Goal: Complete application form: Complete application form

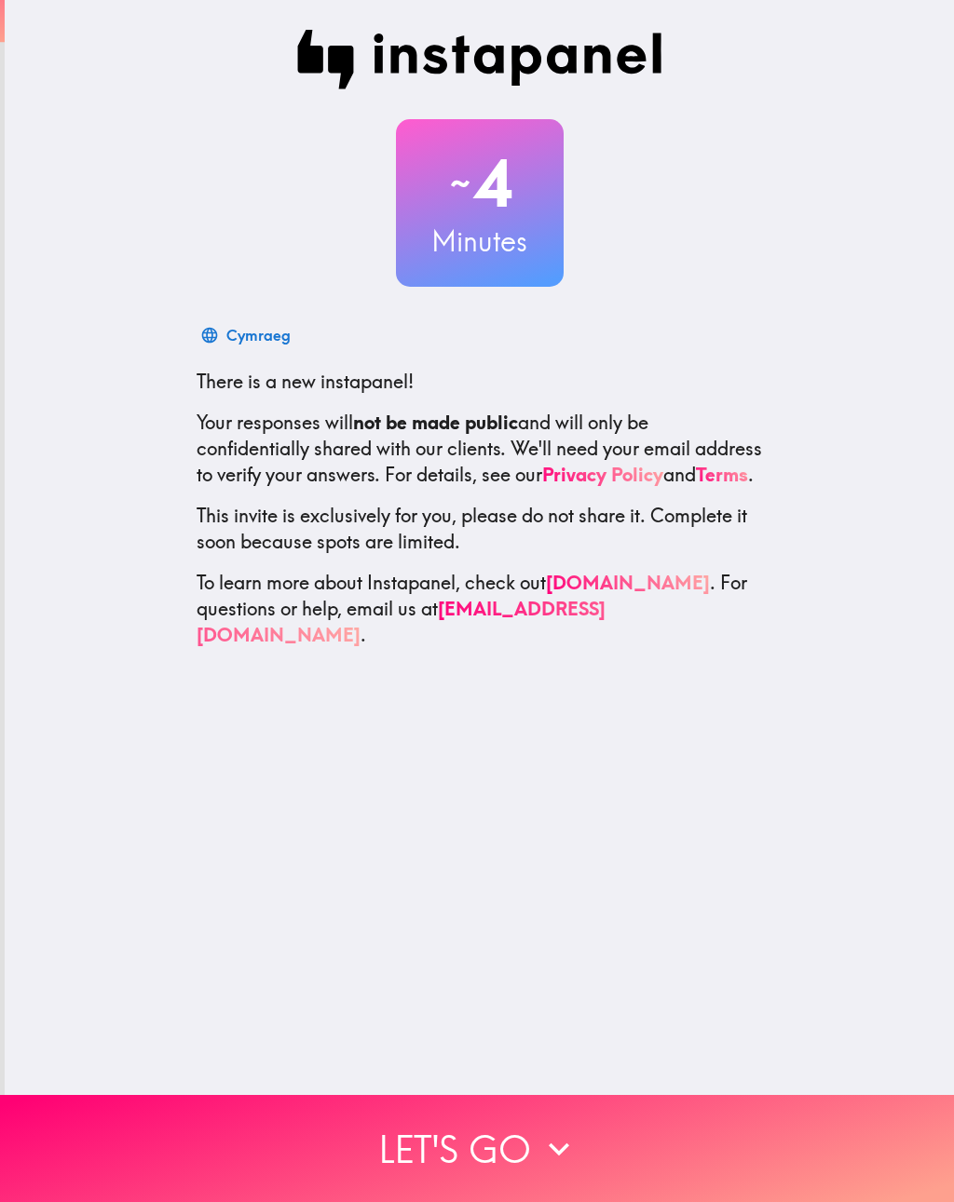
click at [677, 1118] on button "Let's go" at bounding box center [477, 1148] width 954 height 107
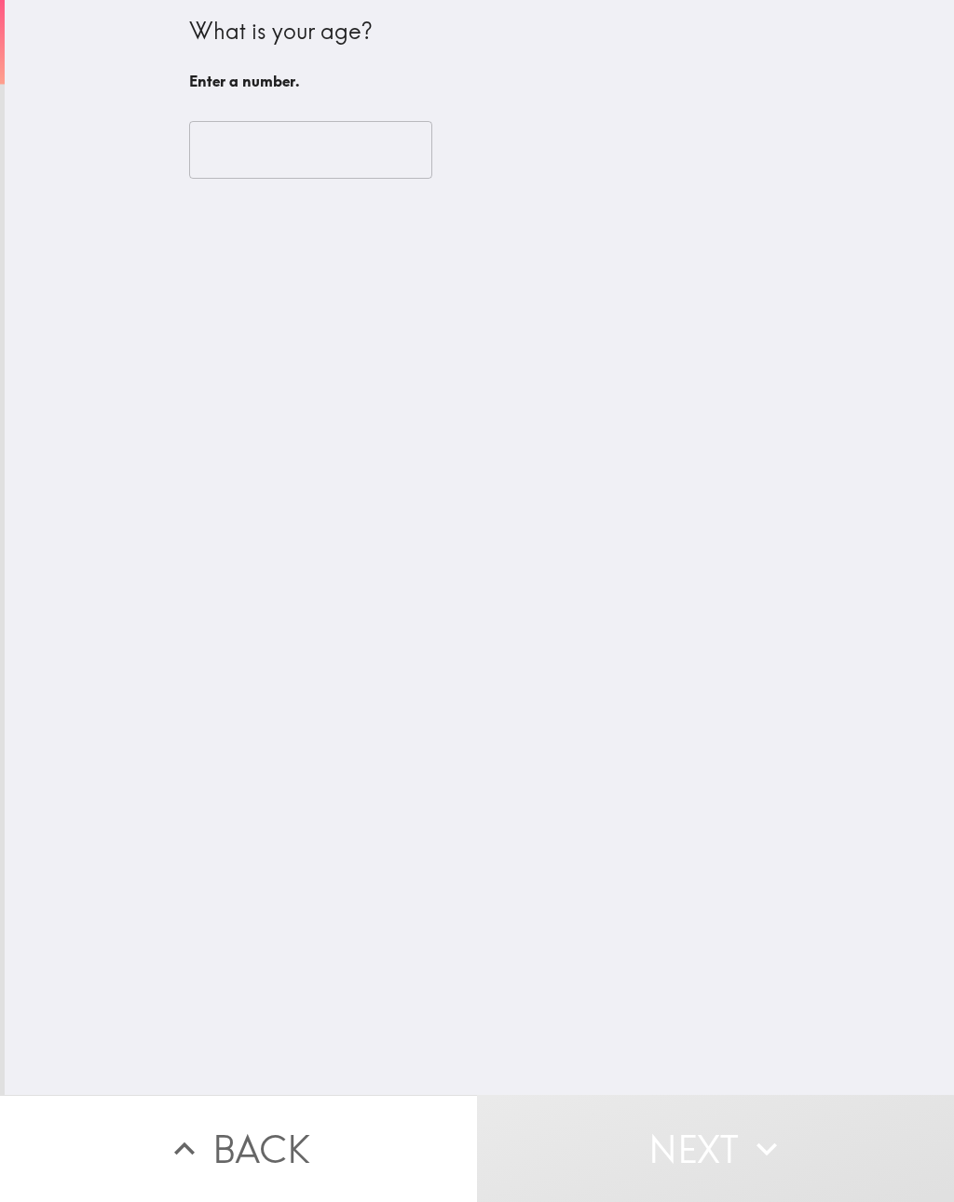
click at [395, 129] on input "number" at bounding box center [310, 150] width 243 height 58
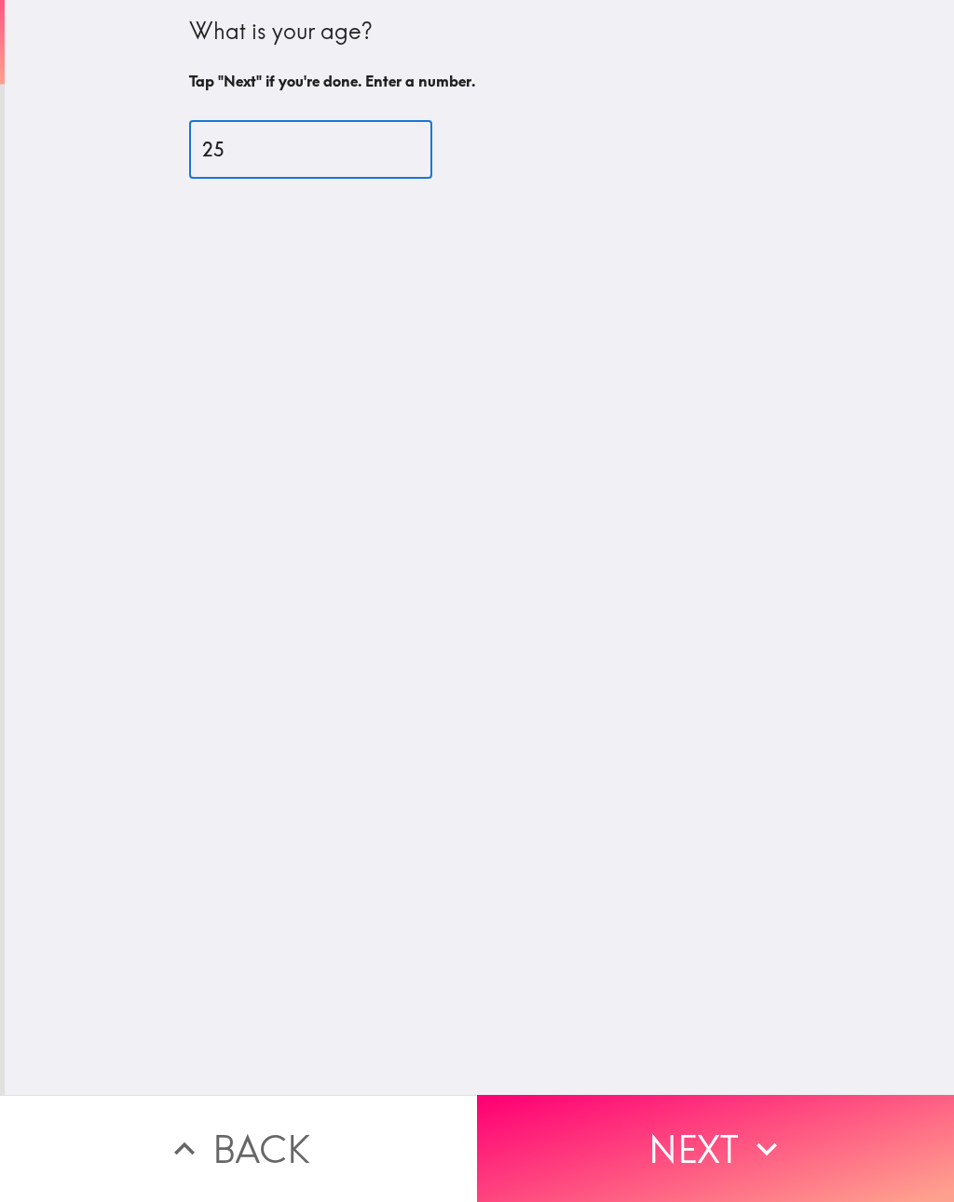
type input "25"
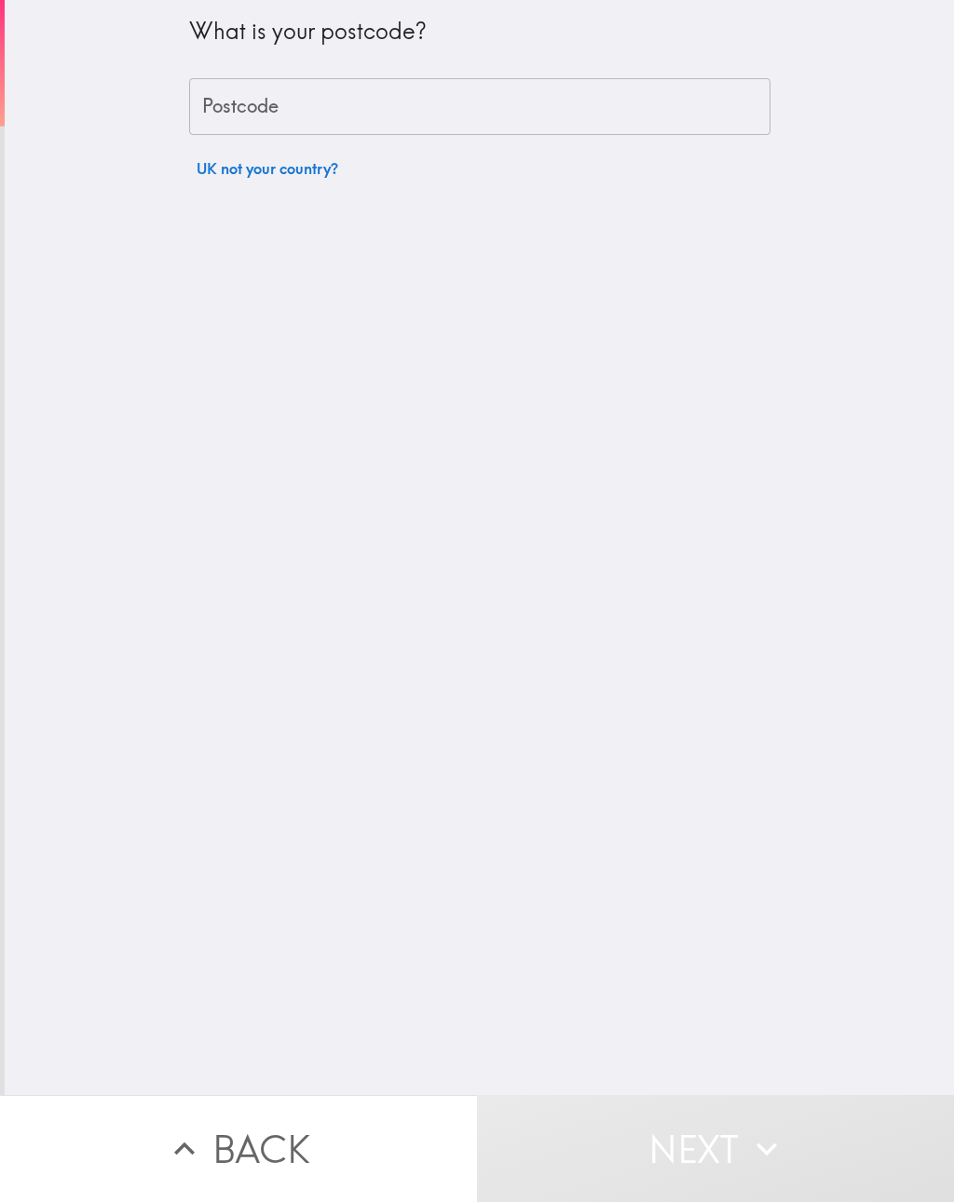
click at [679, 95] on input "Postcode" at bounding box center [479, 107] width 581 height 58
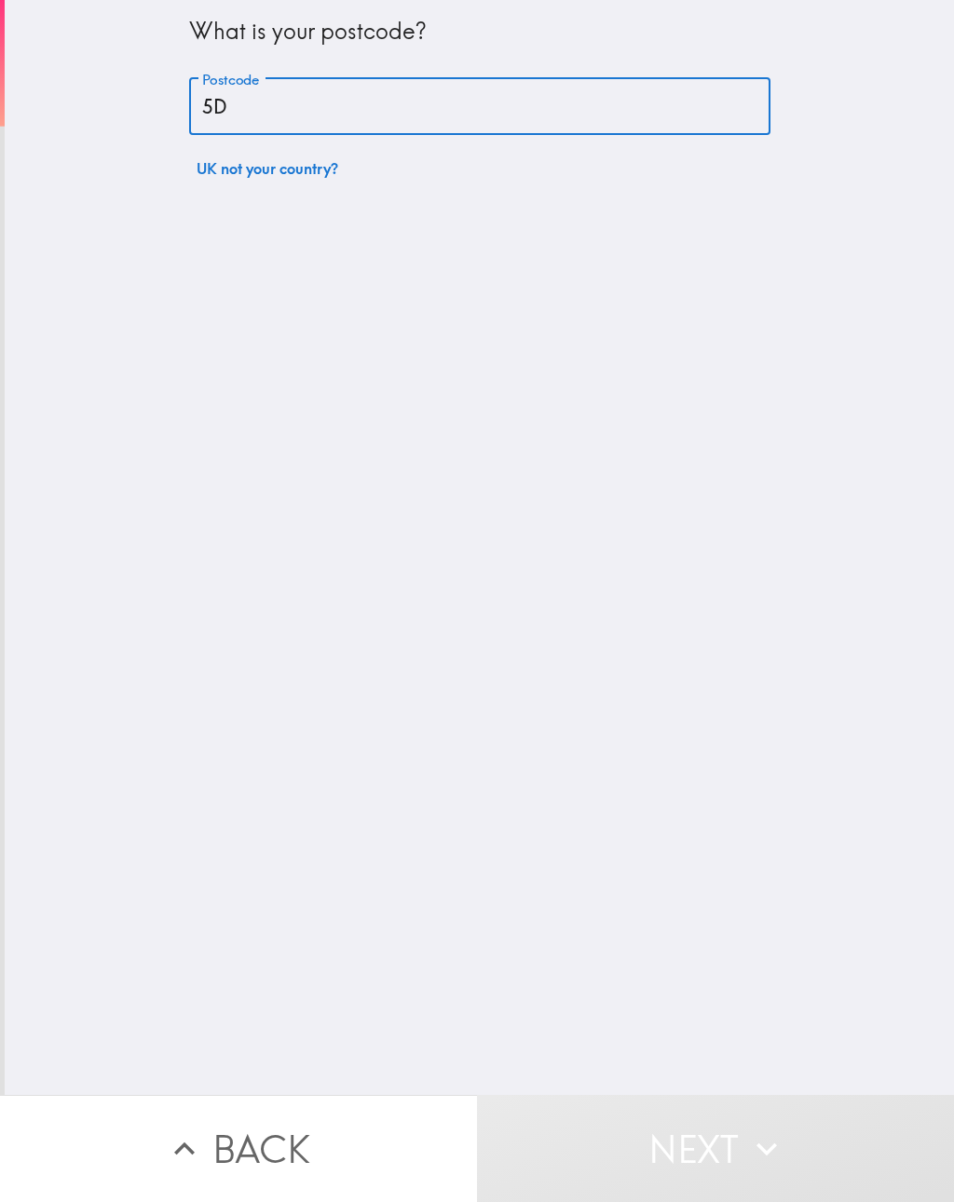
type input "5"
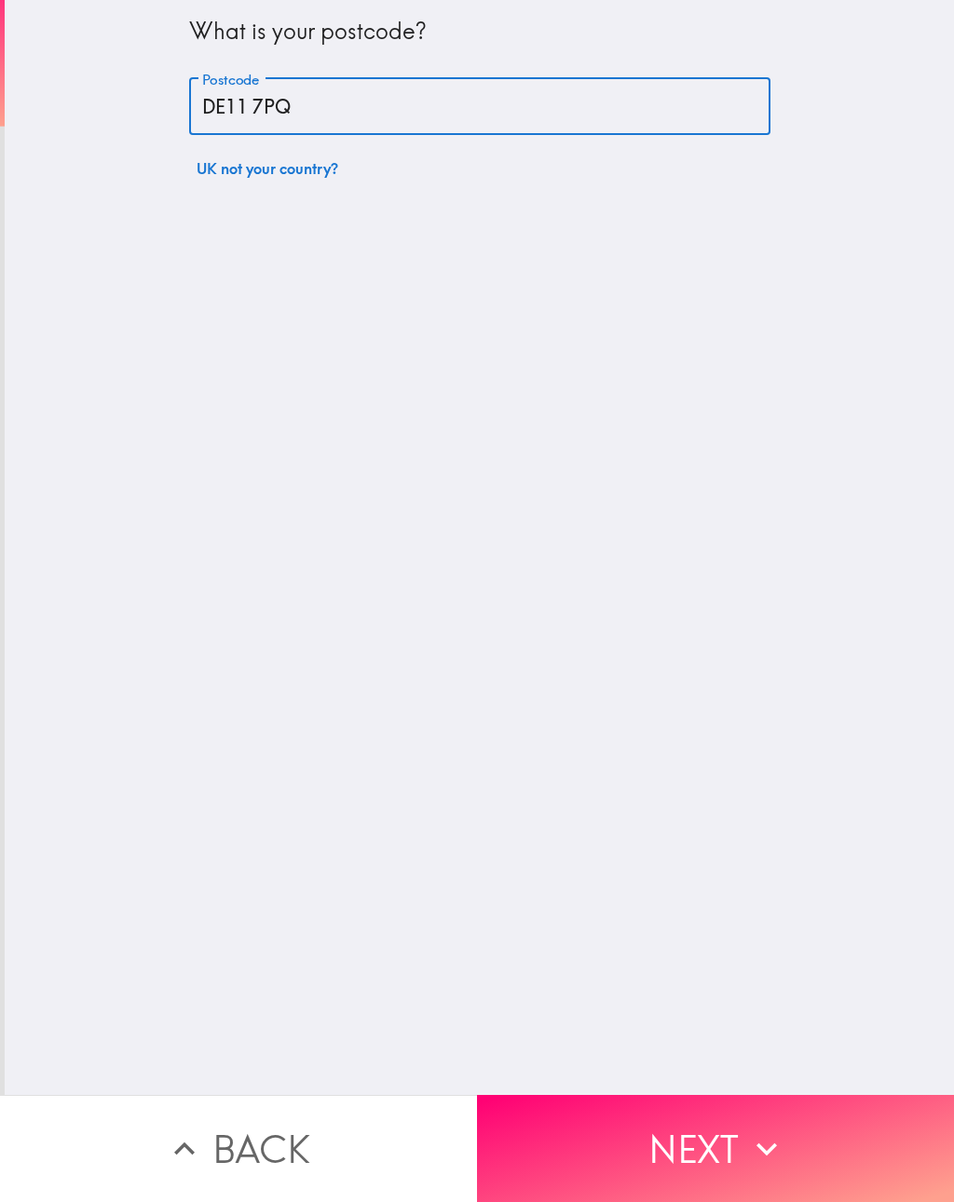
type input "DE11 7PQ"
click at [780, 727] on div "What is your postcode? Postcode DE11 7PQ Postcode UK not your country?" at bounding box center [479, 547] width 949 height 1095
click at [730, 1136] on button "Next" at bounding box center [715, 1148] width 477 height 107
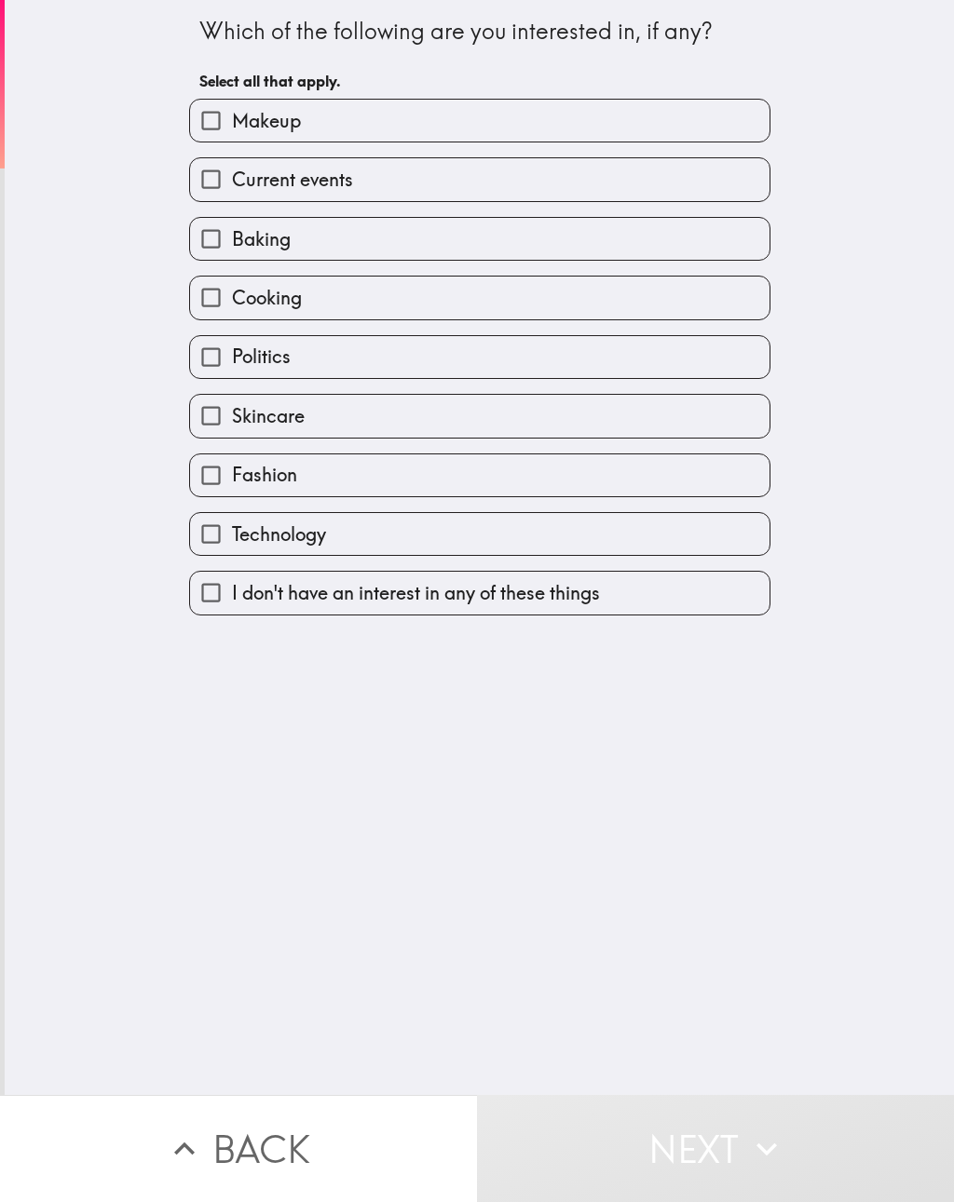
click at [510, 437] on label "Skincare" at bounding box center [479, 416] width 579 height 42
click at [232, 437] on input "Skincare" at bounding box center [211, 416] width 42 height 42
checkbox input "true"
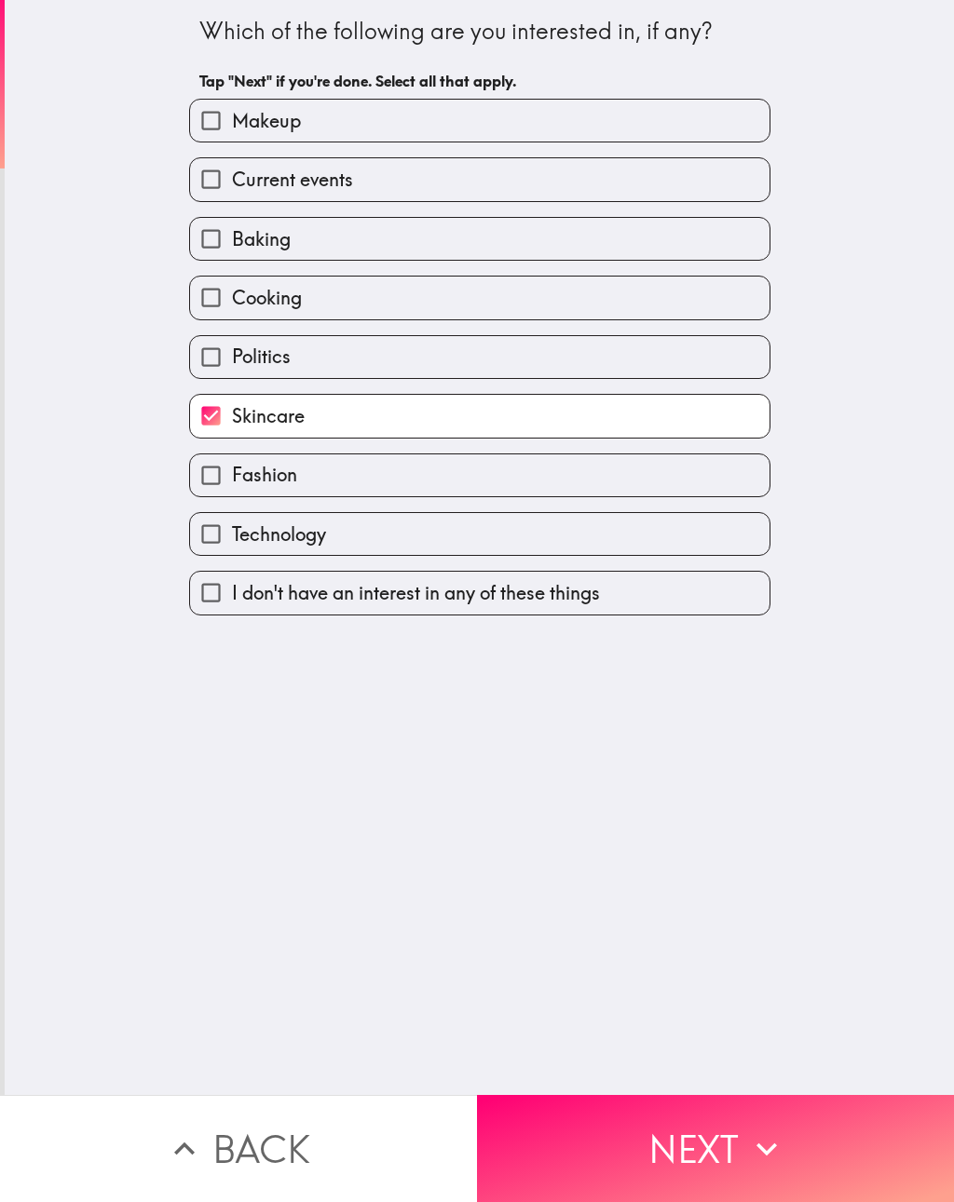
click at [678, 303] on label "Cooking" at bounding box center [479, 298] width 579 height 42
click at [232, 303] on input "Cooking" at bounding box center [211, 298] width 42 height 42
checkbox input "true"
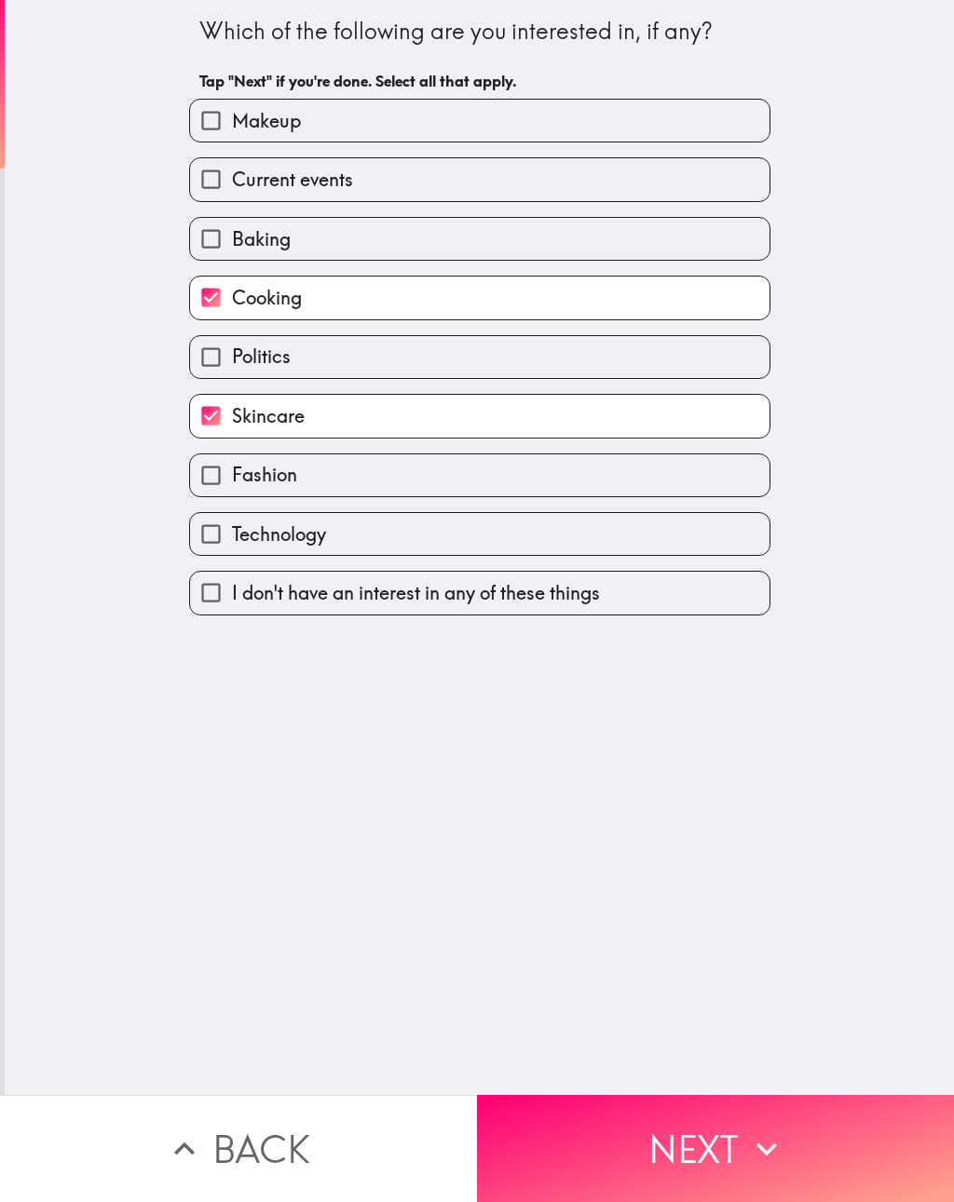
click at [658, 239] on label "Baking" at bounding box center [479, 239] width 579 height 42
click at [232, 239] on input "Baking" at bounding box center [211, 239] width 42 height 42
checkbox input "true"
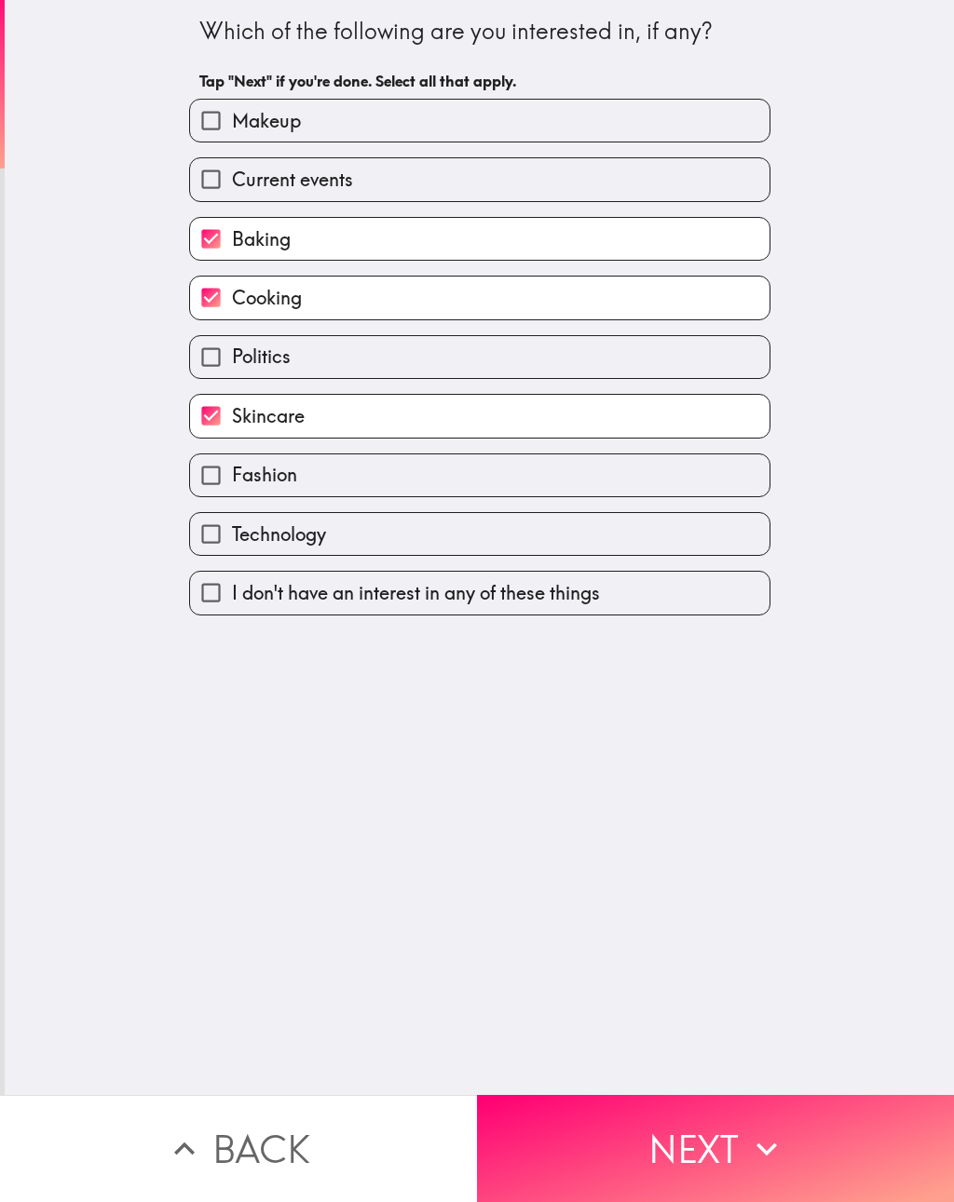
click at [639, 1120] on button "Next" at bounding box center [715, 1148] width 477 height 107
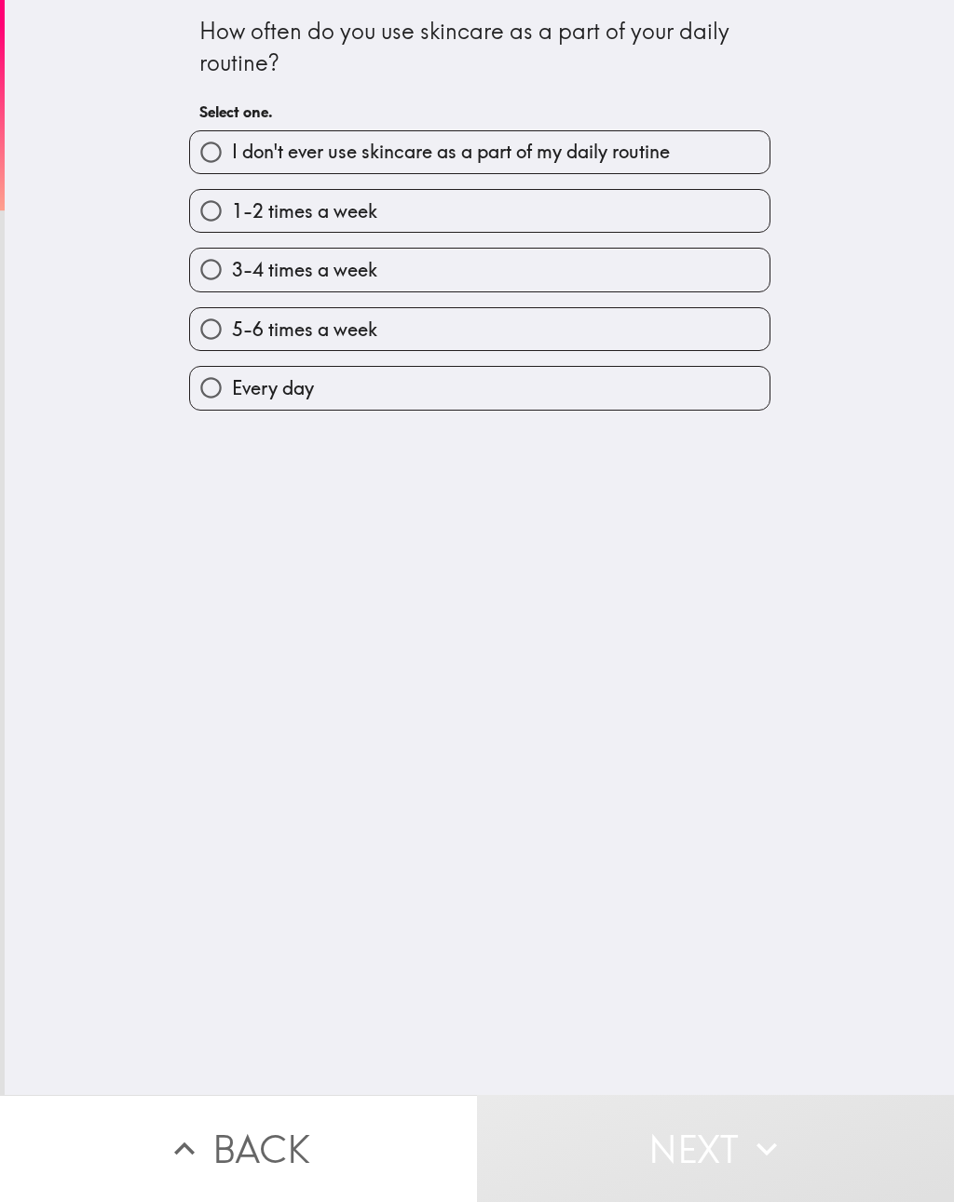
click at [714, 148] on label "I don't ever use skincare as a part of my daily routine" at bounding box center [479, 152] width 579 height 42
click at [232, 148] on input "I don't ever use skincare as a part of my daily routine" at bounding box center [211, 152] width 42 height 42
radio input "true"
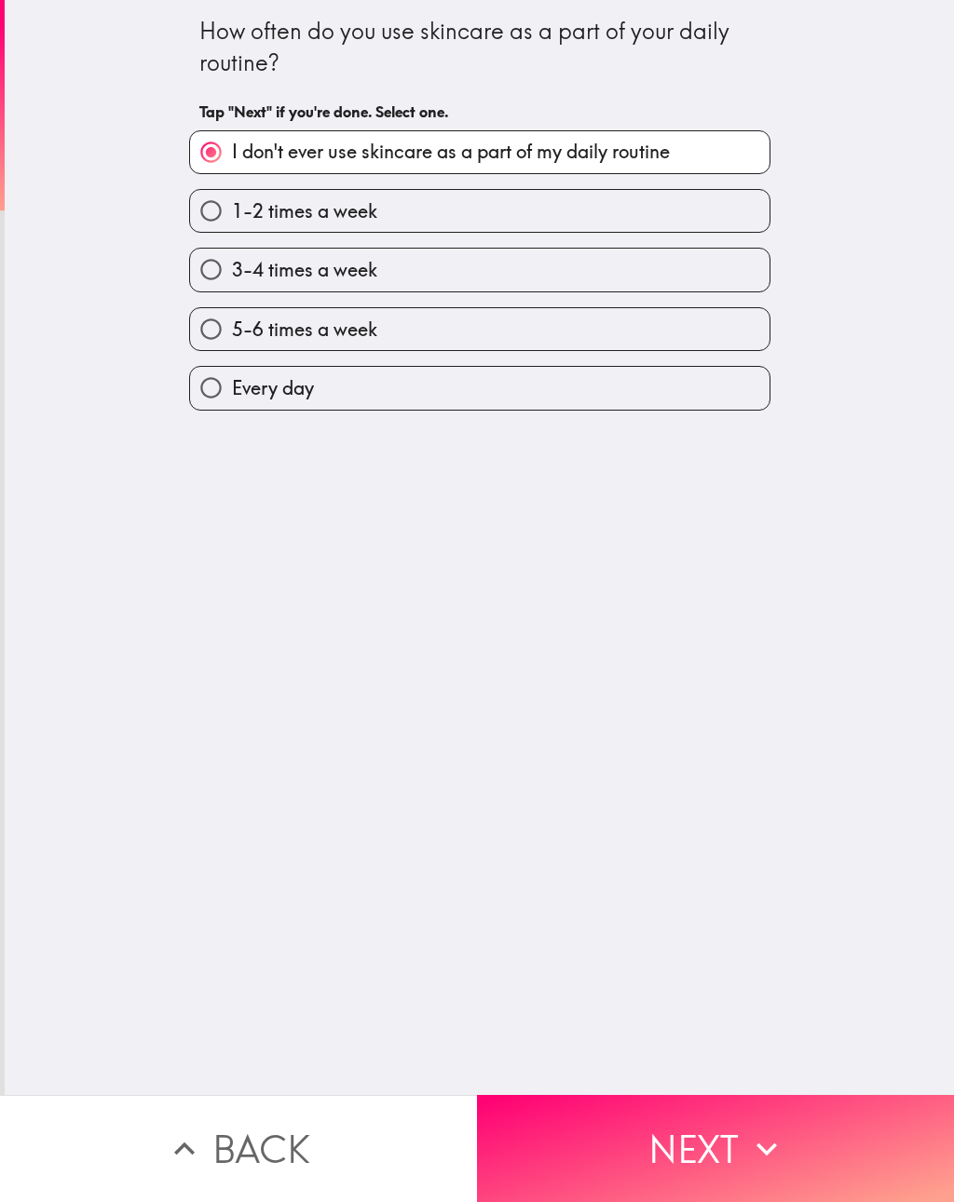
click at [457, 401] on label "Every day" at bounding box center [479, 388] width 579 height 42
click at [232, 401] on input "Every day" at bounding box center [211, 388] width 42 height 42
radio input "true"
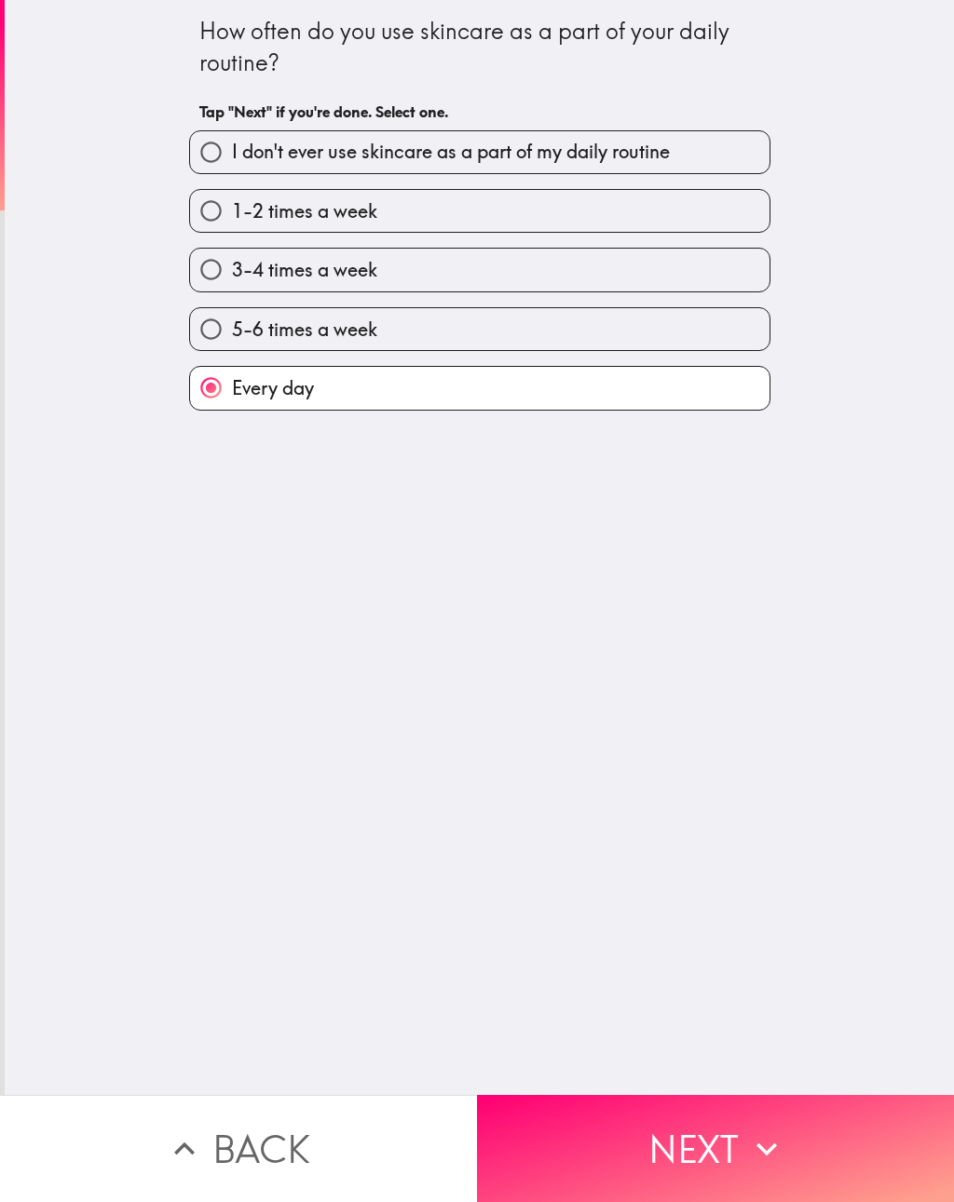
click at [599, 1135] on button "Next" at bounding box center [715, 1148] width 477 height 107
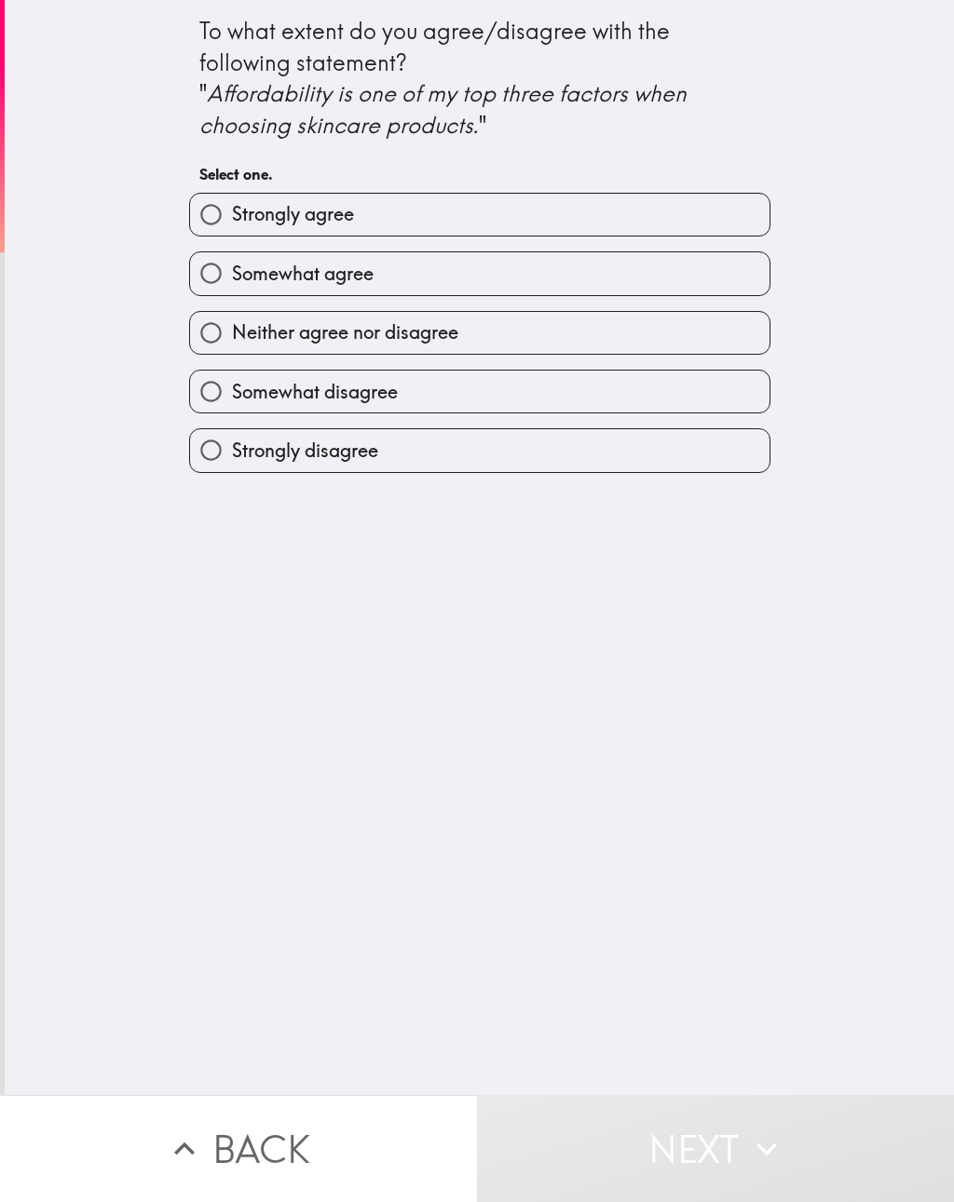
click at [636, 312] on label "Neither agree nor disagree" at bounding box center [479, 333] width 579 height 42
click at [232, 312] on input "Neither agree nor disagree" at bounding box center [211, 333] width 42 height 42
radio input "true"
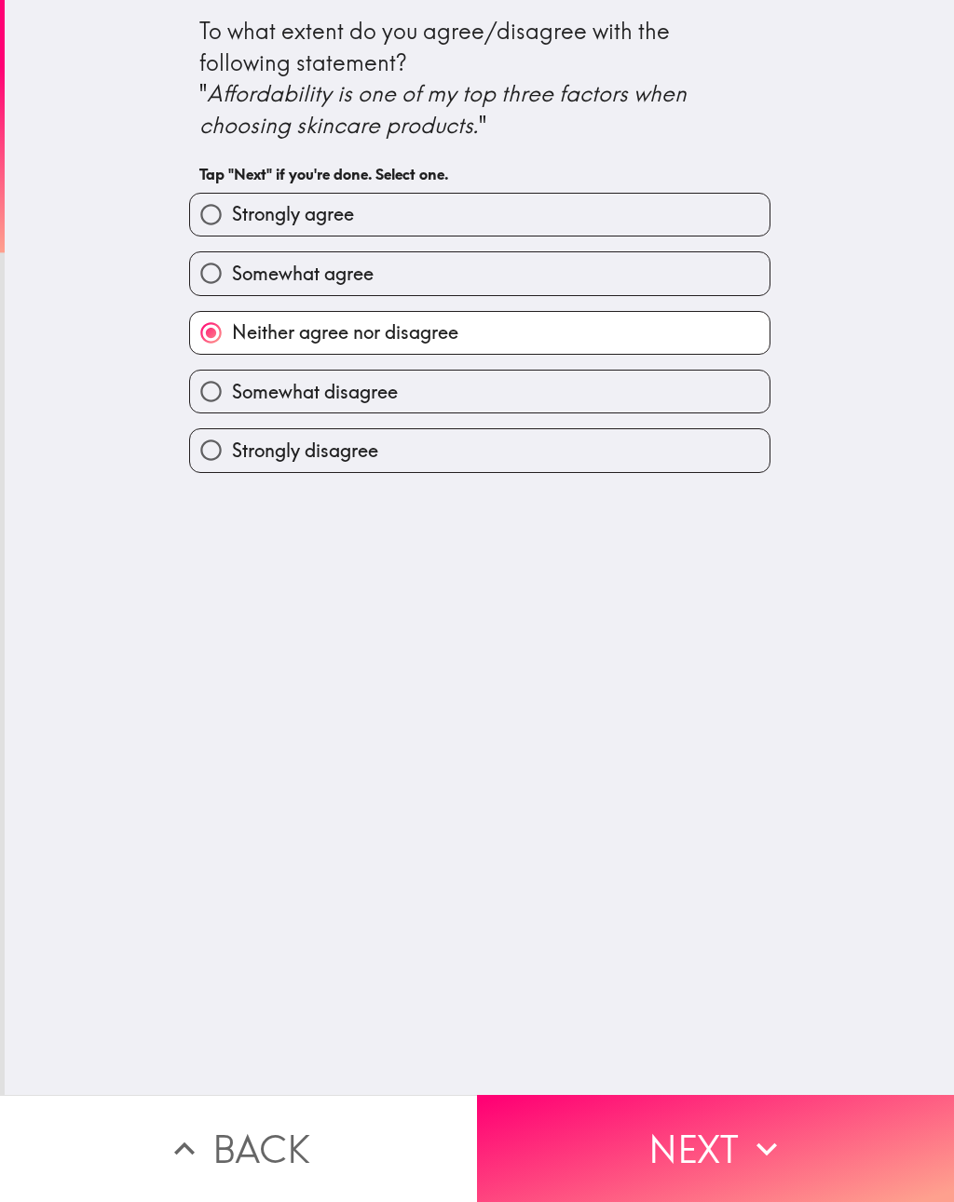
click at [596, 1118] on button "Next" at bounding box center [715, 1148] width 477 height 107
